Goal: Transaction & Acquisition: Purchase product/service

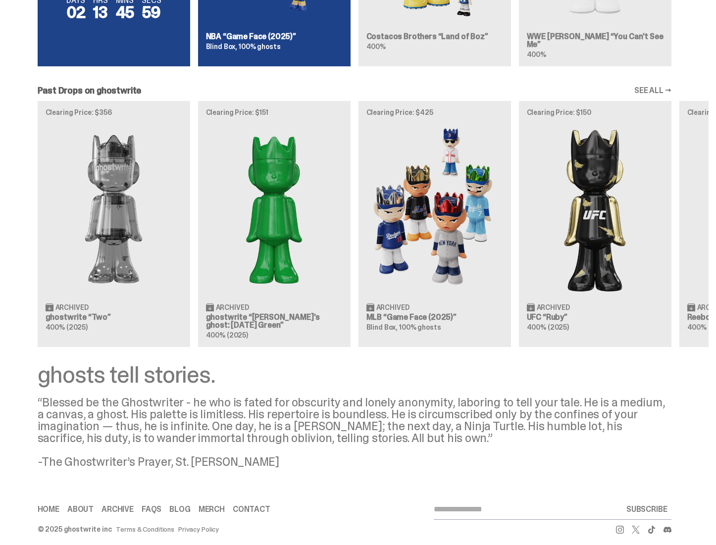
click at [282, 212] on div "Clearing Price: $356 Archived ghostwrite “Two” 400% (2025) Clearing Price: $151…" at bounding box center [354, 224] width 708 height 246
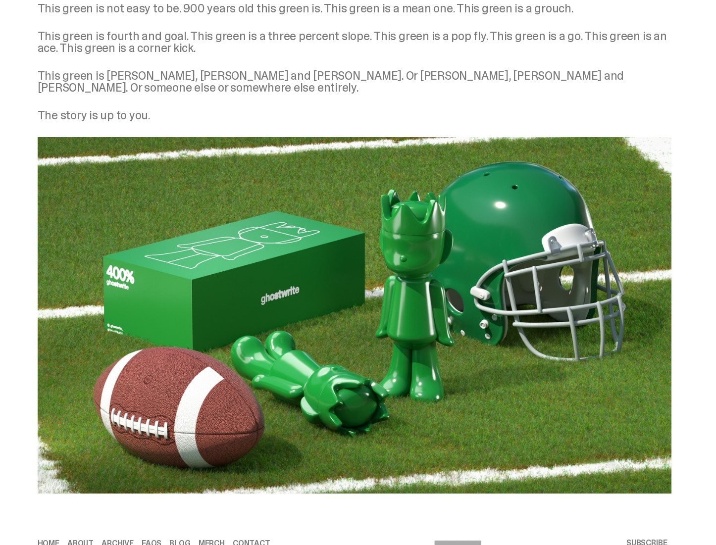
scroll to position [1282, 0]
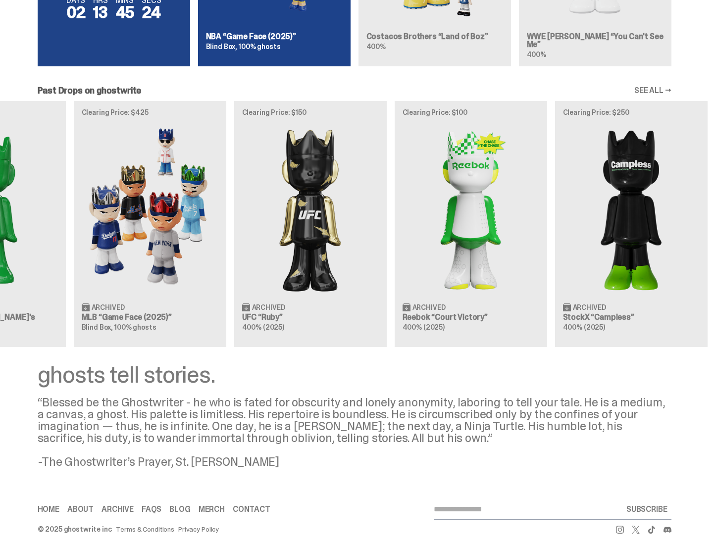
scroll to position [0, 308]
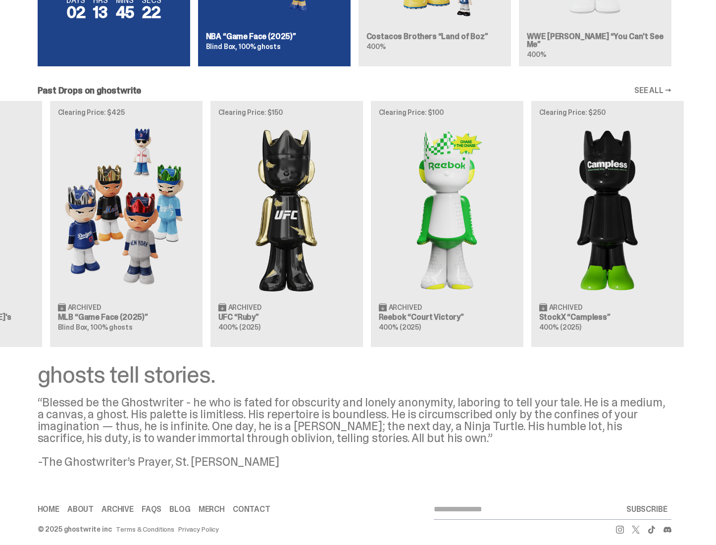
click at [455, 217] on div "Clearing Price: $356 Archived ghostwrite “Two” 400% (2025) Clearing Price: $151…" at bounding box center [354, 224] width 708 height 246
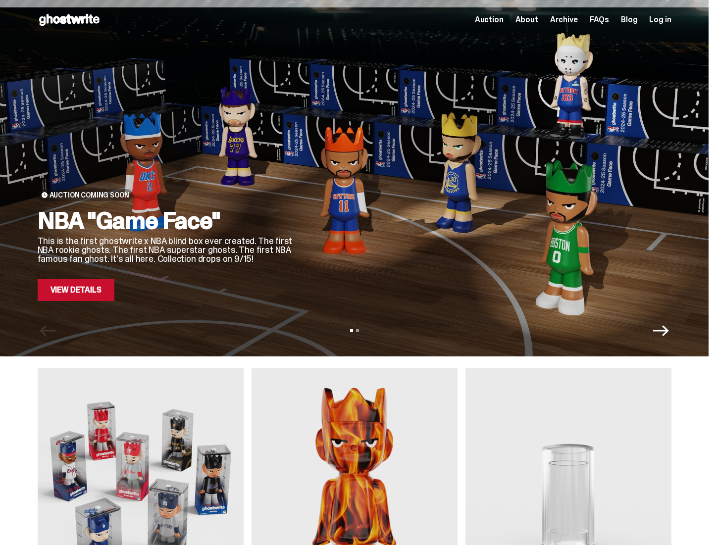
scroll to position [857, 0]
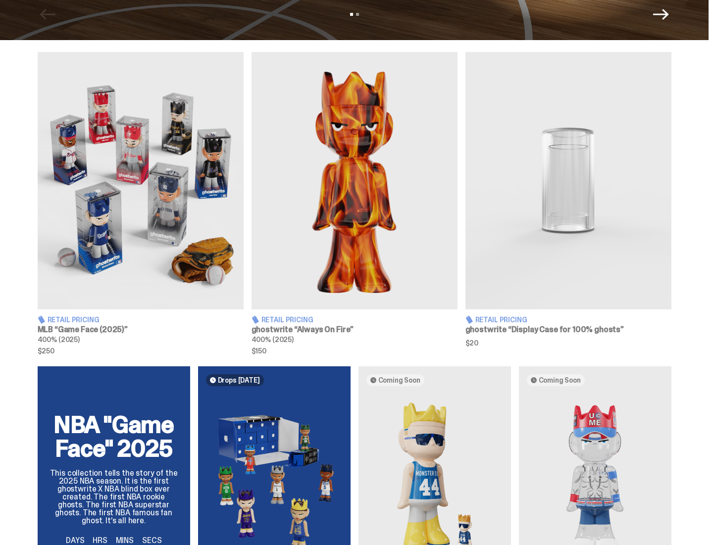
scroll to position [310, 0]
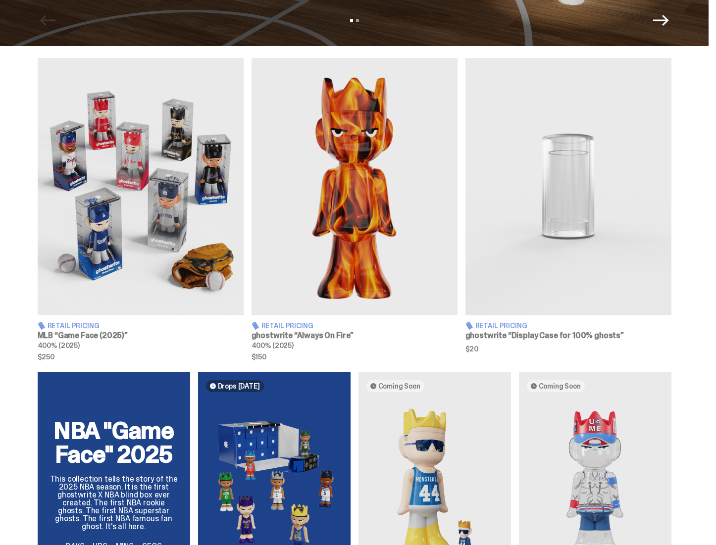
click at [375, 248] on img at bounding box center [355, 186] width 206 height 257
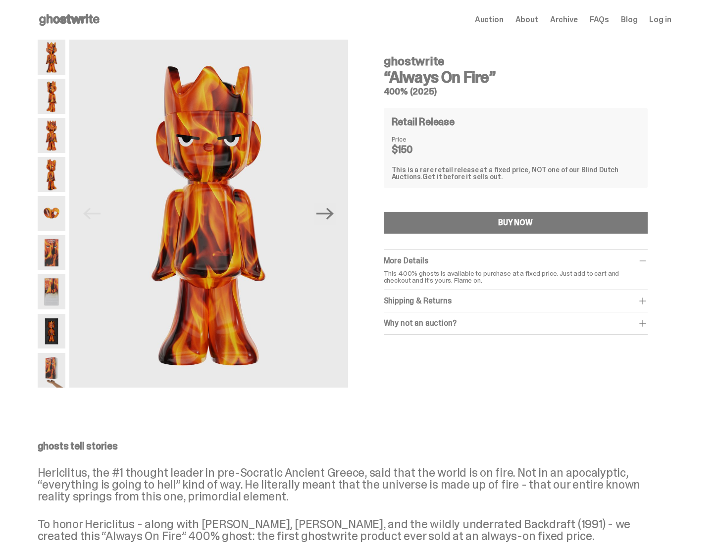
click at [65, 208] on img at bounding box center [52, 213] width 28 height 35
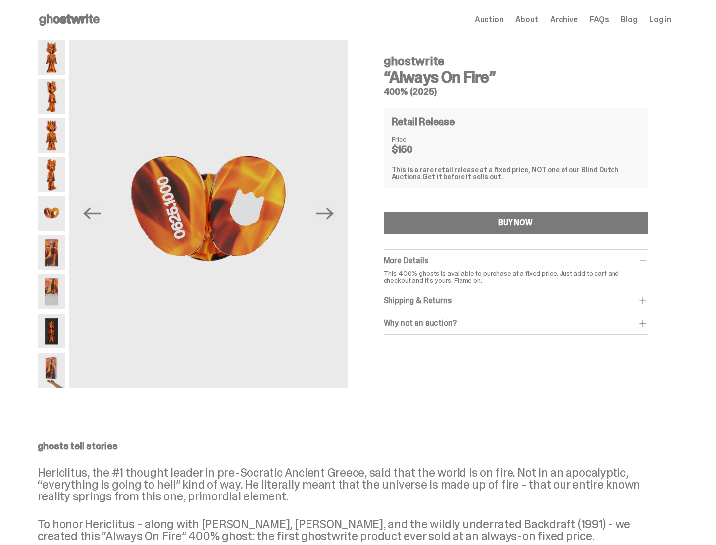
click at [58, 319] on img at bounding box center [52, 331] width 28 height 35
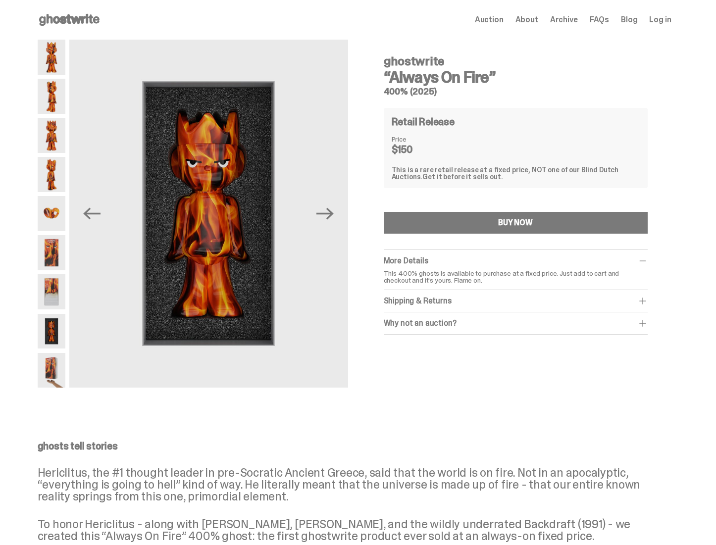
click at [56, 293] on img at bounding box center [52, 291] width 28 height 35
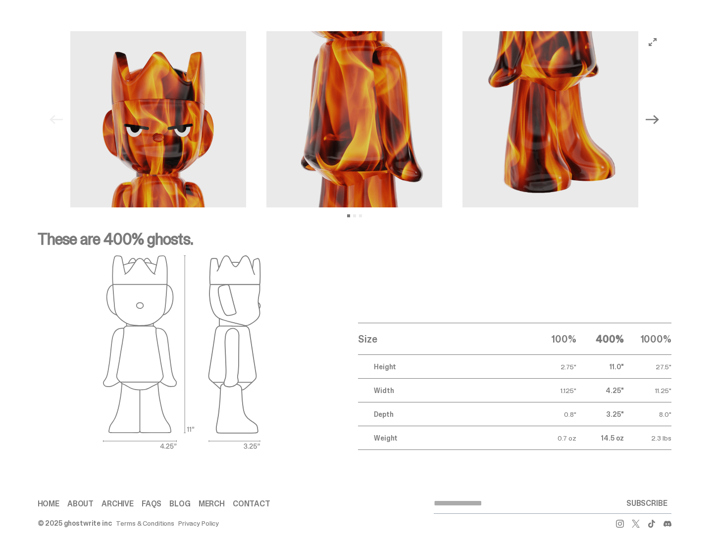
scroll to position [1390, 0]
